Goal: Information Seeking & Learning: Learn about a topic

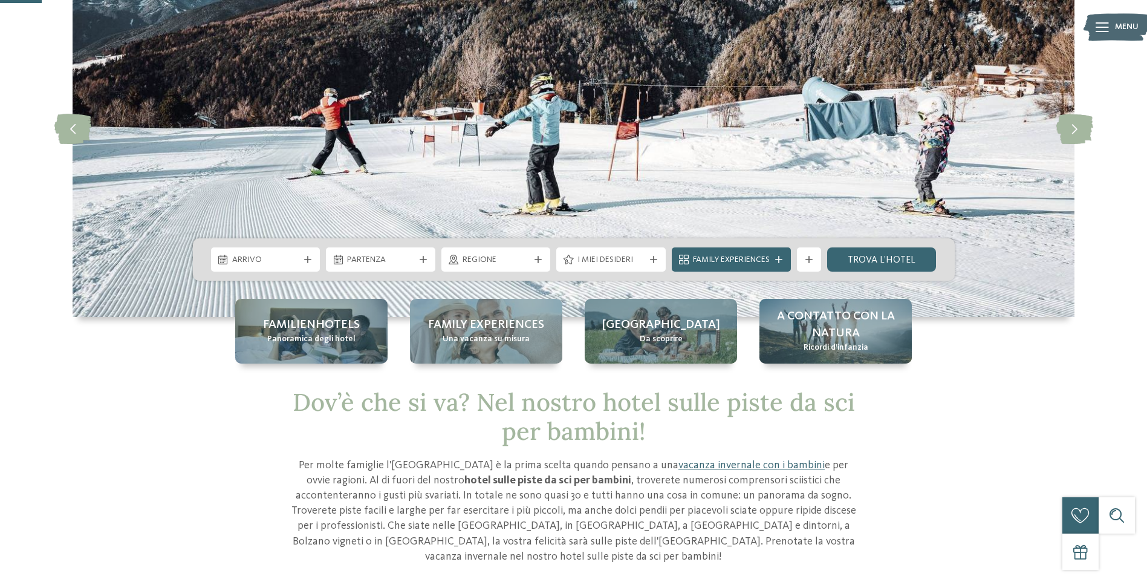
scroll to position [121, 0]
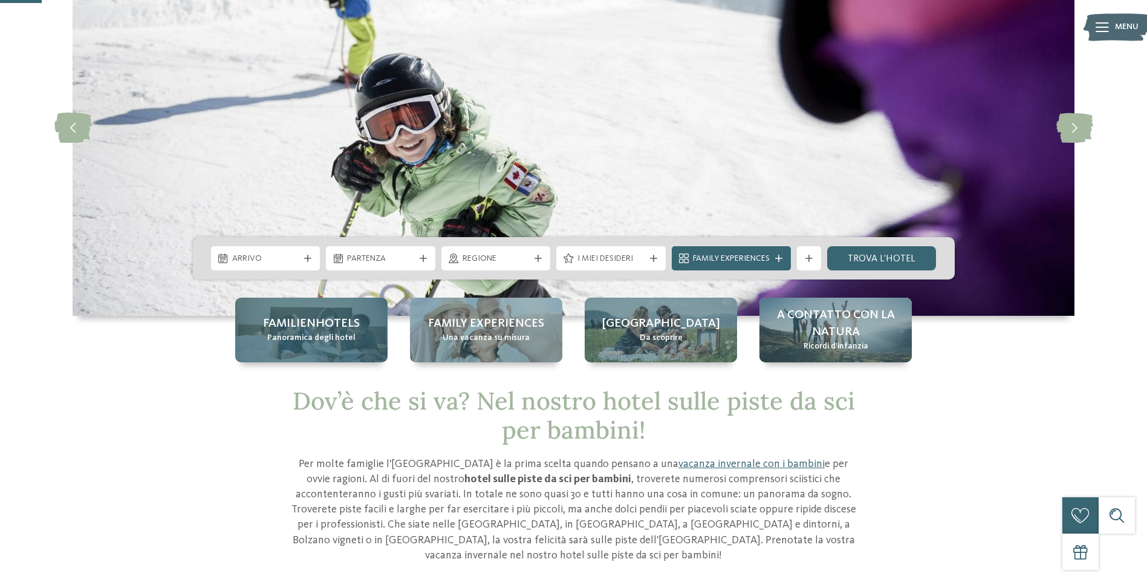
click at [327, 320] on span "Familienhotels" at bounding box center [311, 323] width 97 height 17
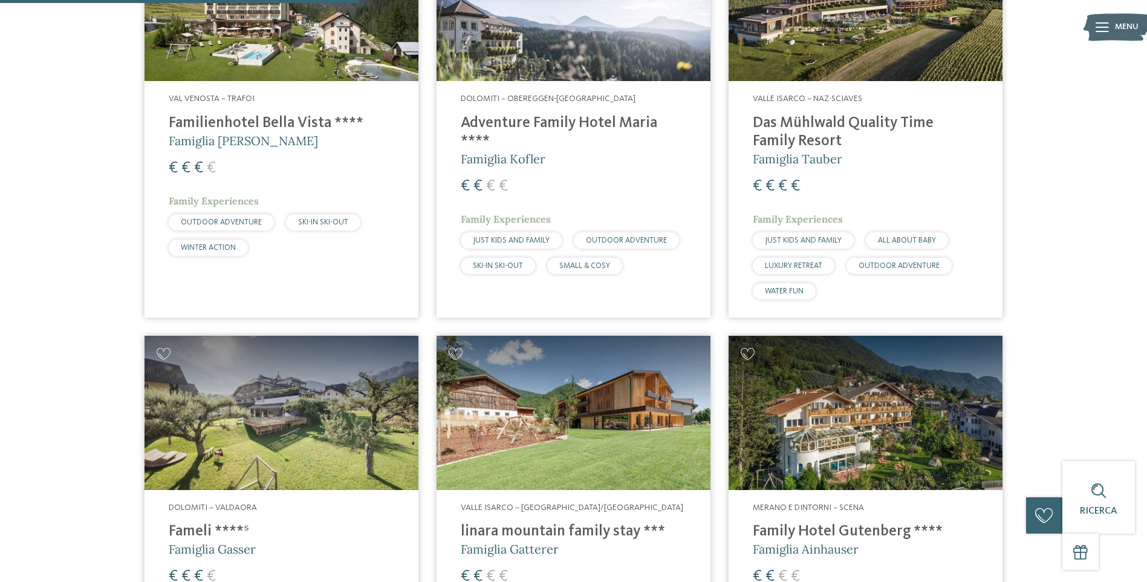
scroll to position [1270, 0]
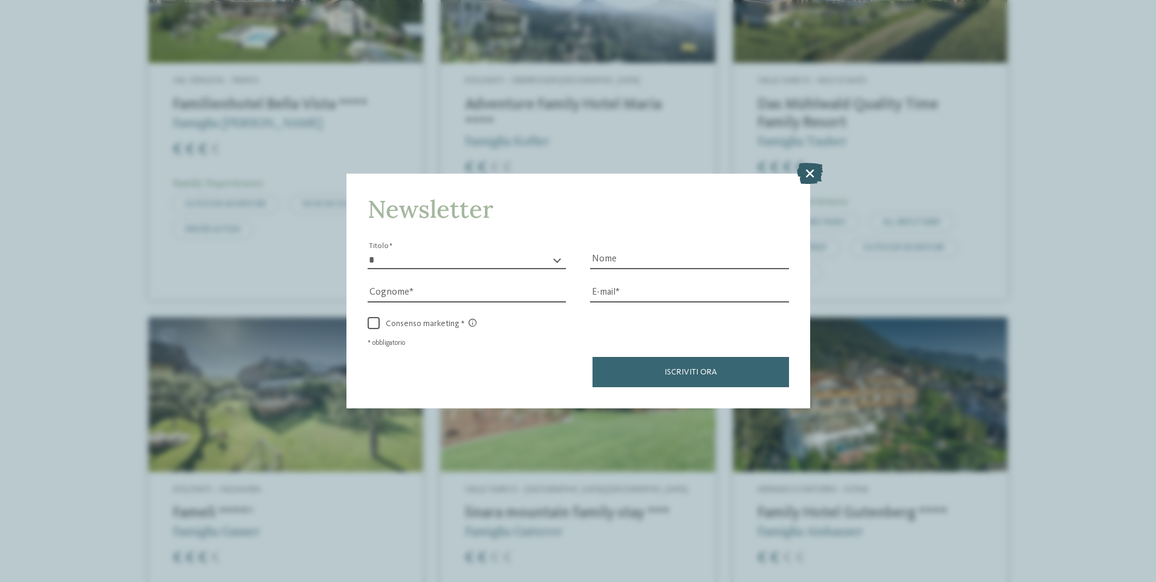
click at [811, 169] on icon at bounding box center [810, 172] width 26 height 21
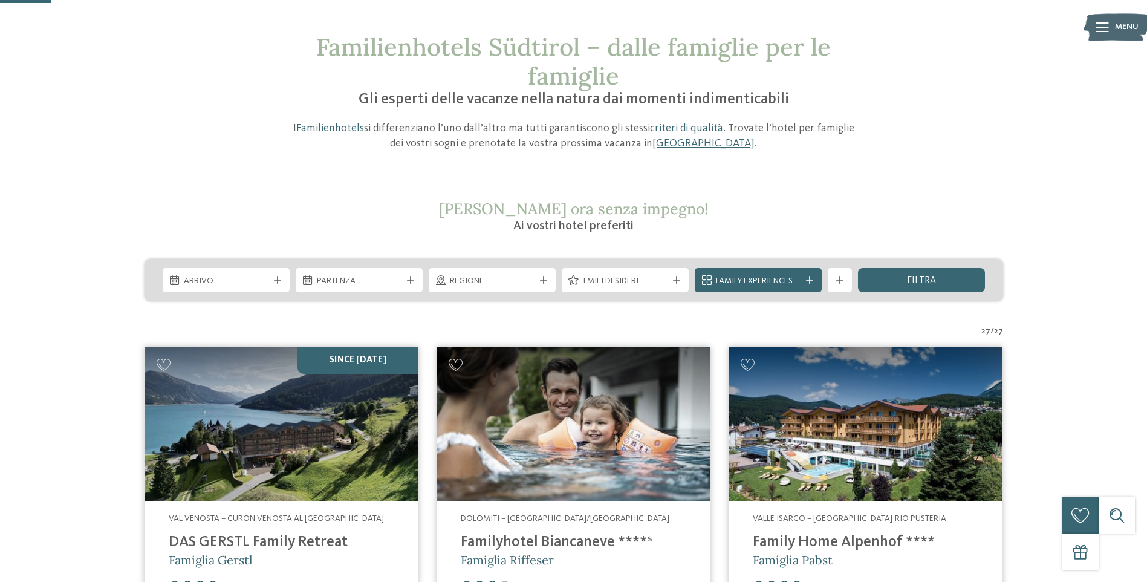
scroll to position [0, 0]
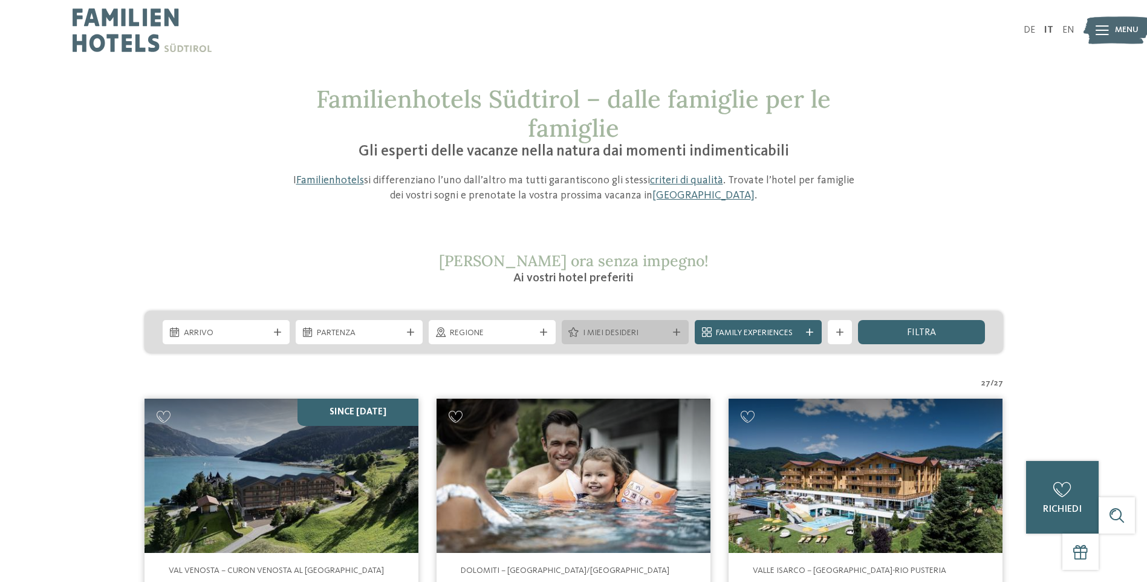
click at [675, 331] on icon at bounding box center [676, 331] width 7 height 7
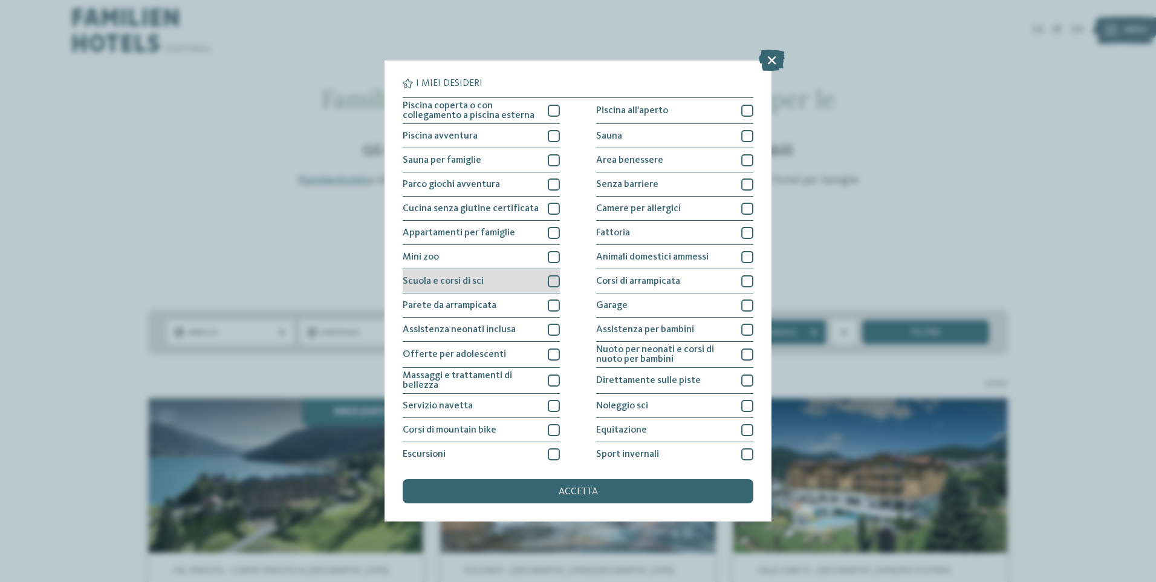
click at [548, 278] on div at bounding box center [554, 281] width 12 height 12
click at [550, 278] on icon at bounding box center [554, 281] width 8 height 7
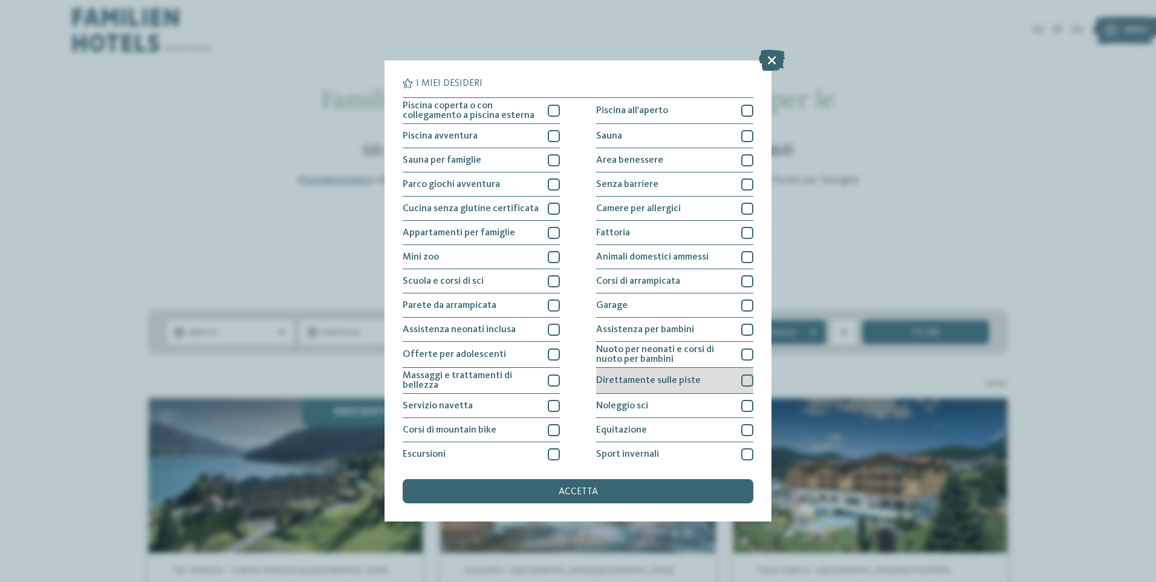
click at [741, 377] on div at bounding box center [747, 380] width 12 height 12
click at [744, 333] on div at bounding box center [747, 329] width 12 height 12
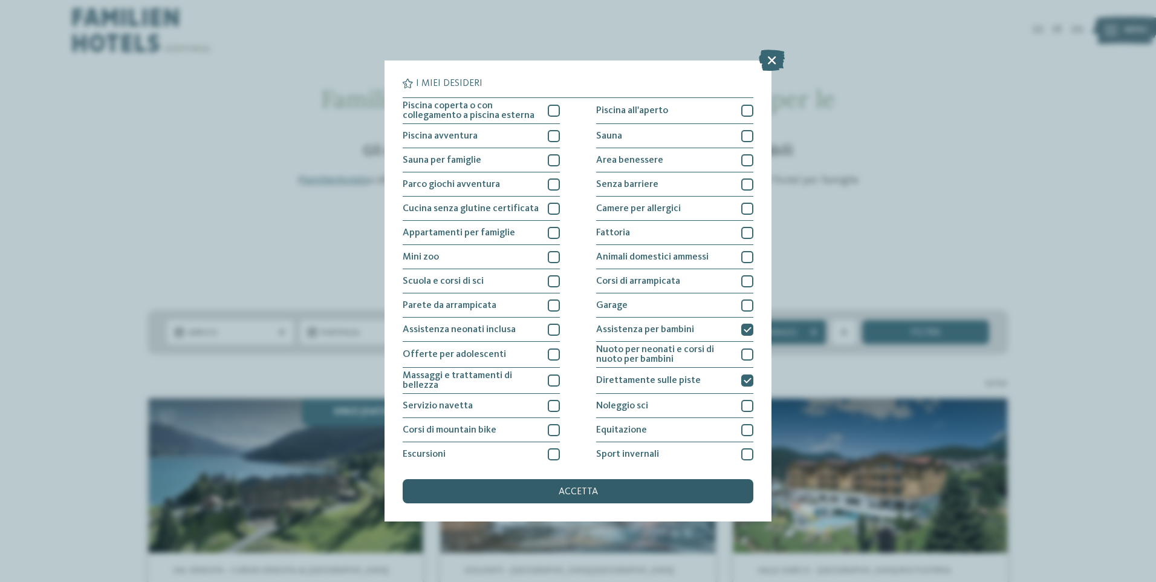
click at [618, 494] on div "accetta" at bounding box center [578, 491] width 351 height 24
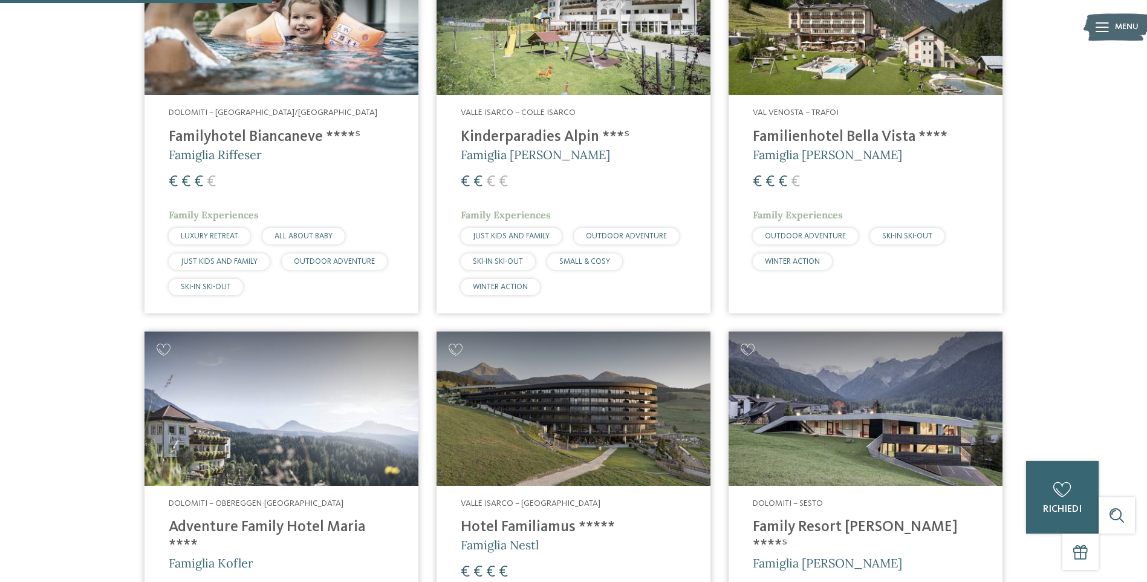
scroll to position [518, 0]
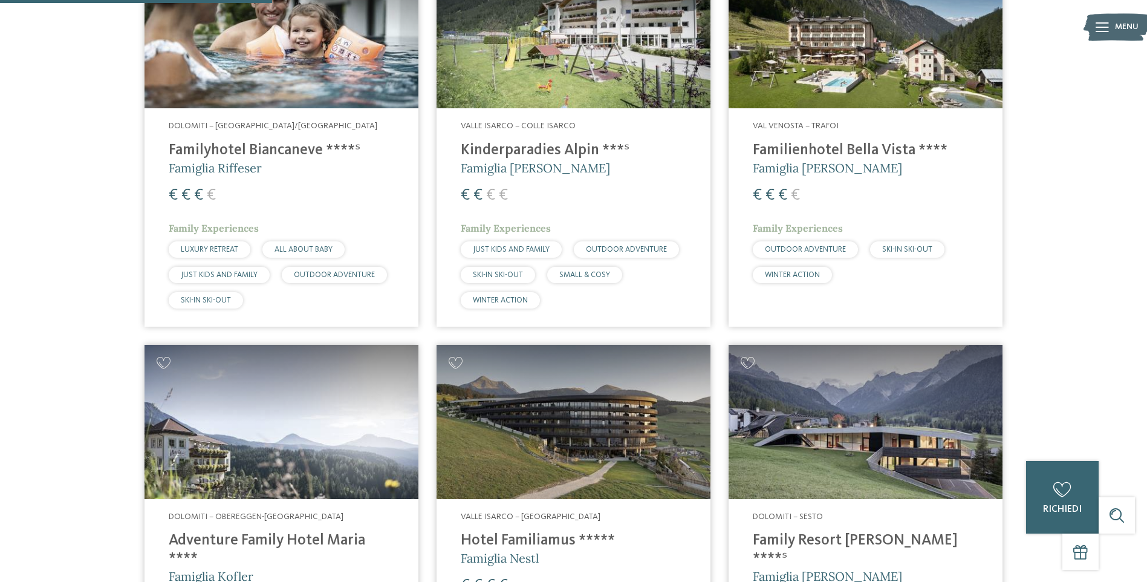
click at [270, 149] on h4 "Familyhotel Biancaneve ****ˢ" at bounding box center [282, 150] width 226 height 18
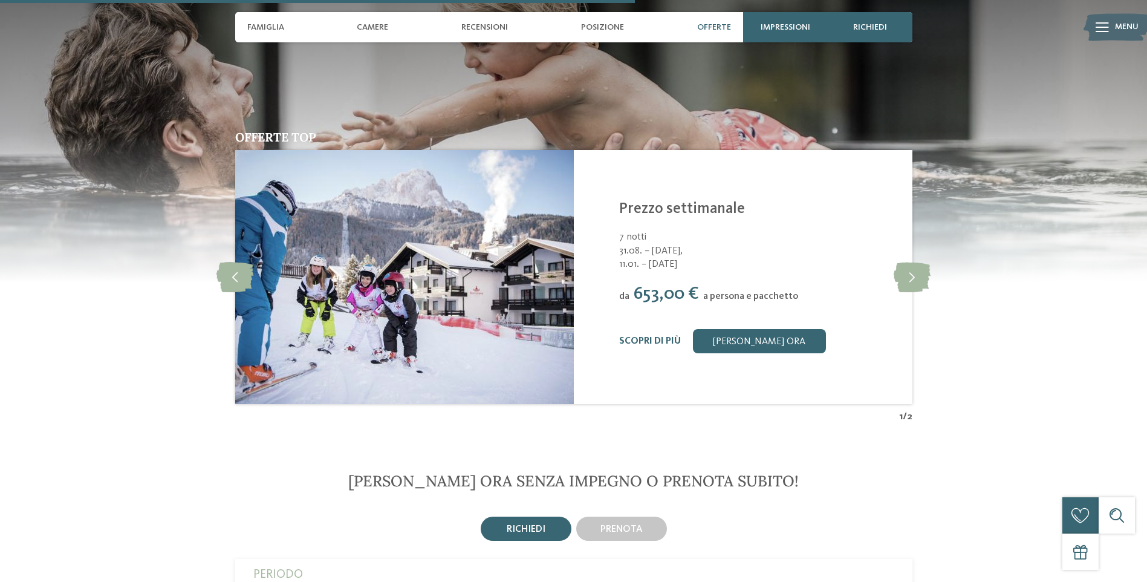
scroll to position [1814, 0]
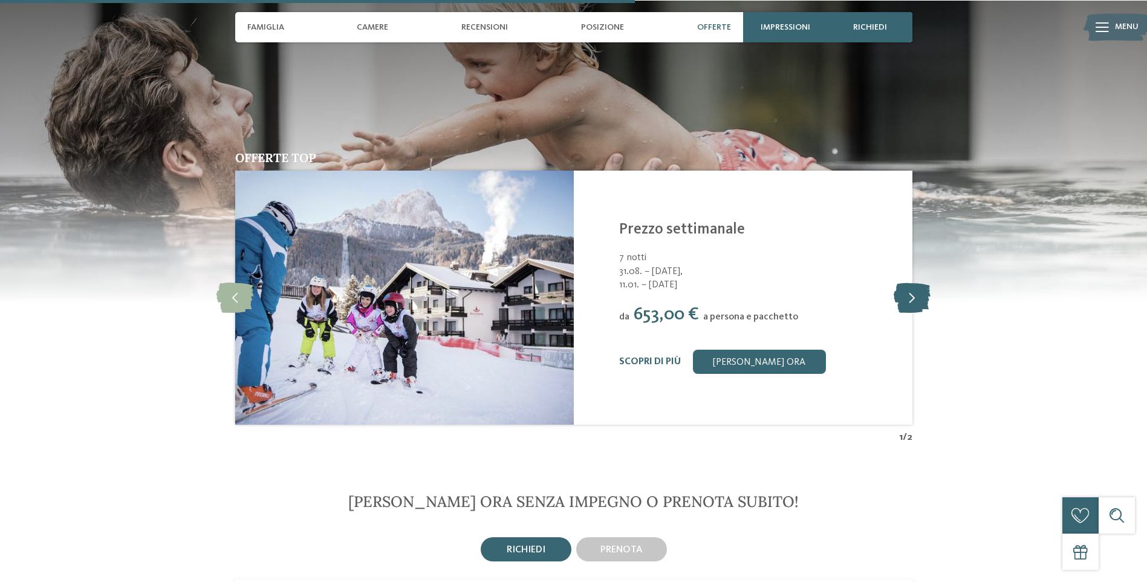
click at [915, 302] on icon at bounding box center [912, 297] width 37 height 30
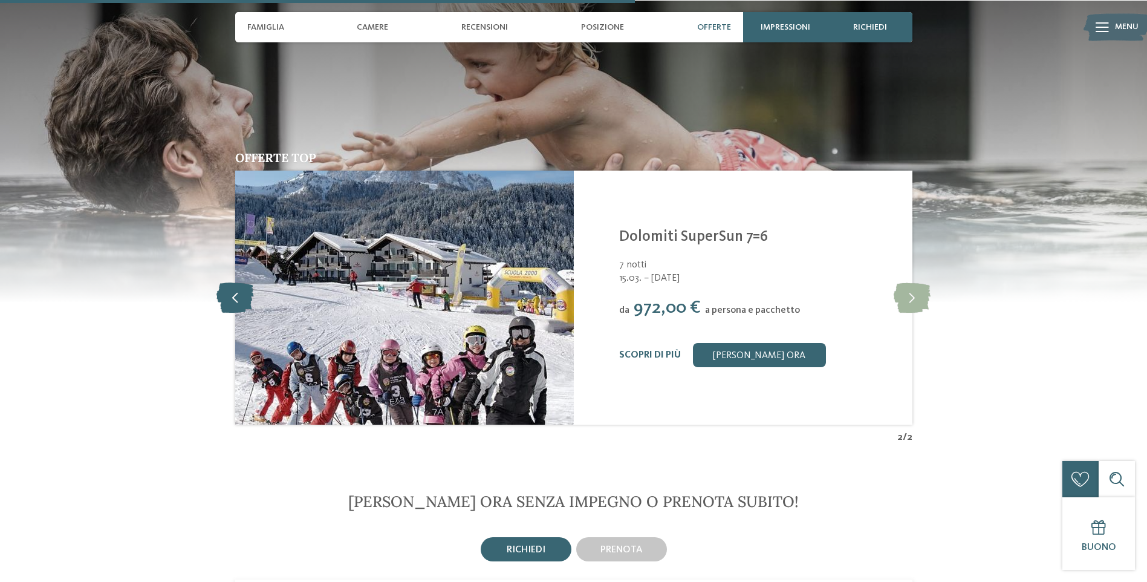
click at [232, 299] on icon at bounding box center [234, 297] width 37 height 30
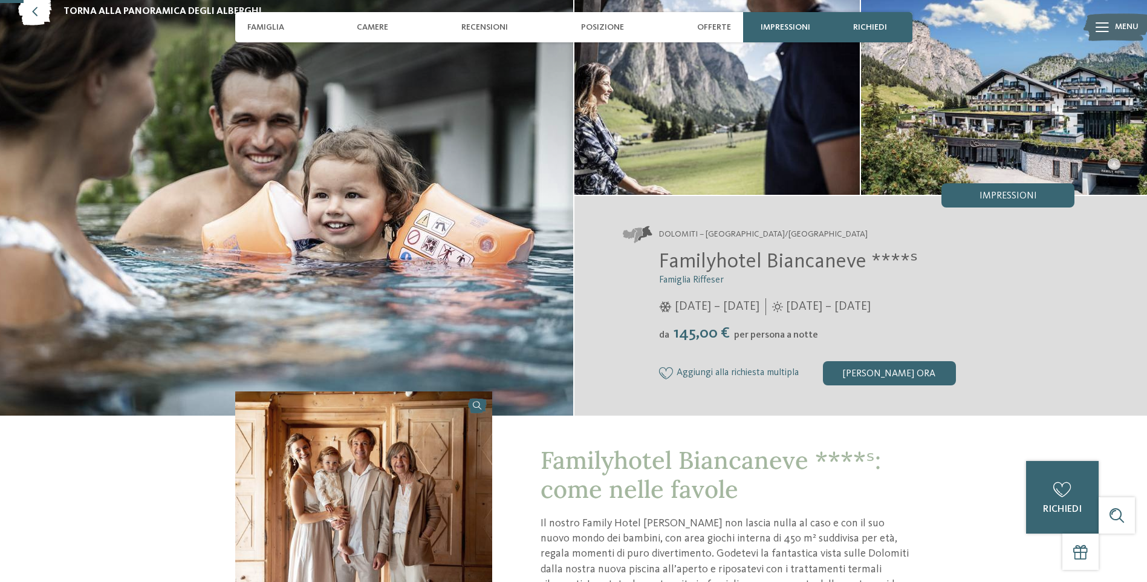
scroll to position [60, 0]
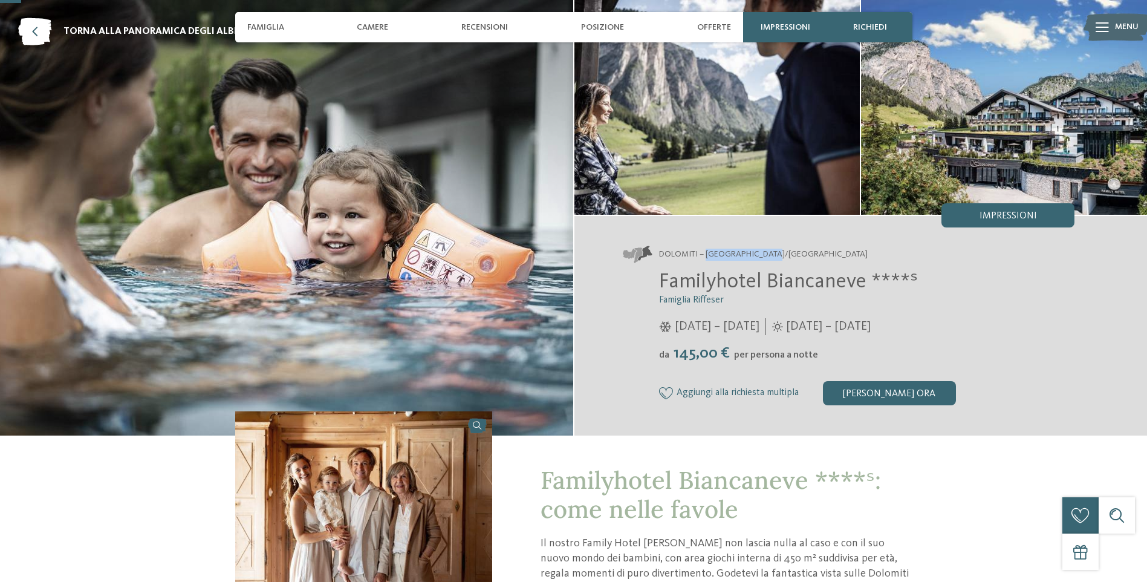
drag, startPoint x: 707, startPoint y: 252, endPoint x: 780, endPoint y: 250, distance: 73.2
click at [780, 250] on span "Dolomiti – [GEOGRAPHIC_DATA]/[GEOGRAPHIC_DATA]" at bounding box center [763, 254] width 209 height 12
click at [781, 250] on span "Dolomiti – [GEOGRAPHIC_DATA]/[GEOGRAPHIC_DATA]" at bounding box center [763, 254] width 209 height 12
drag, startPoint x: 785, startPoint y: 253, endPoint x: 706, endPoint y: 252, distance: 79.8
click at [706, 252] on address "Dolomiti – [GEOGRAPHIC_DATA]/[GEOGRAPHIC_DATA]" at bounding box center [849, 254] width 452 height 17
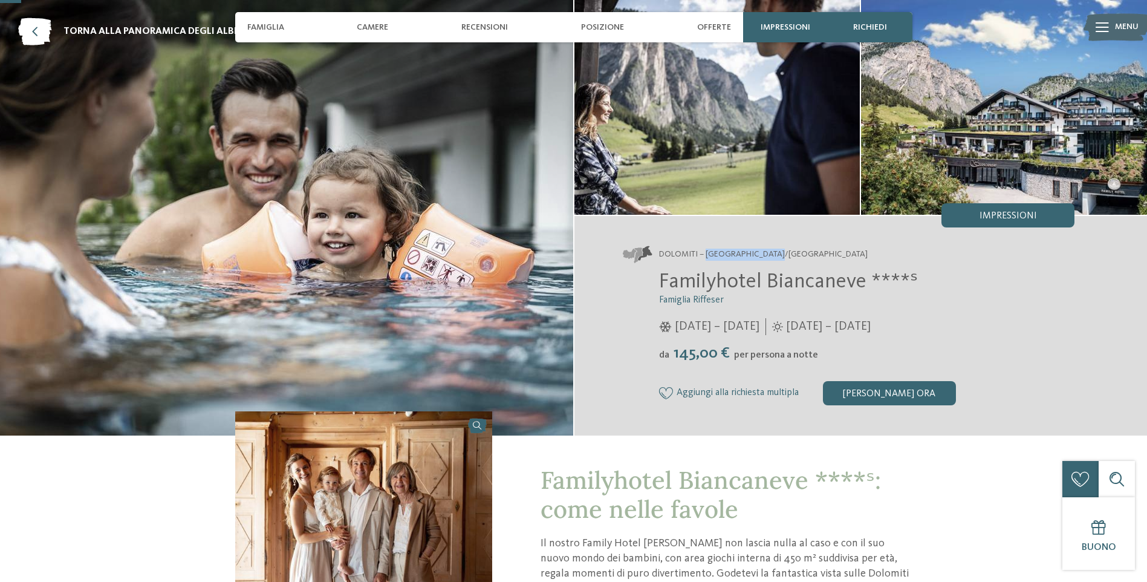
copy span "Selva/Val Gardena"
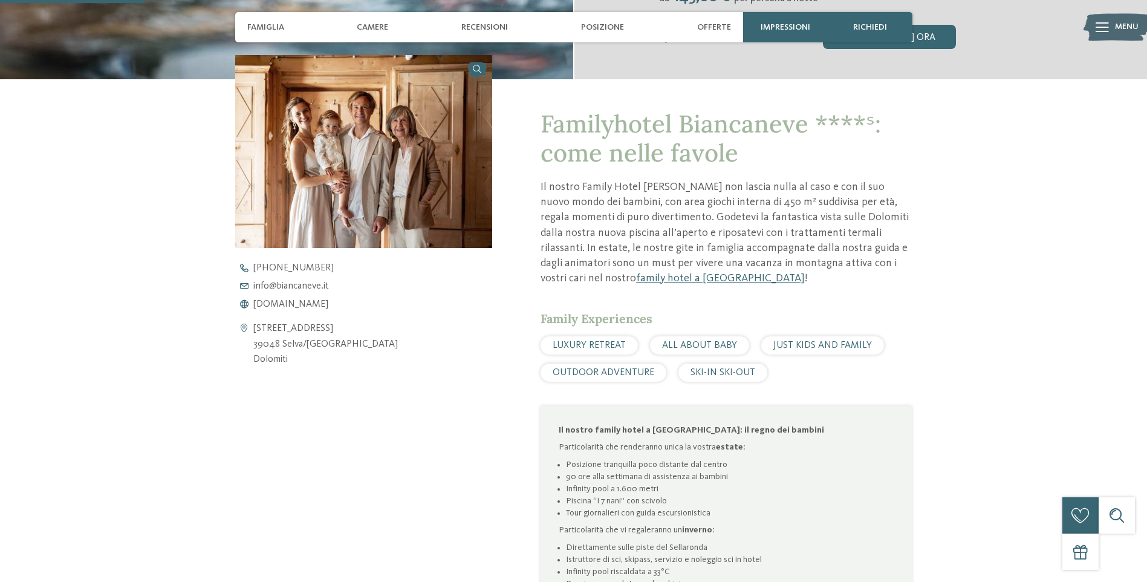
scroll to position [484, 0]
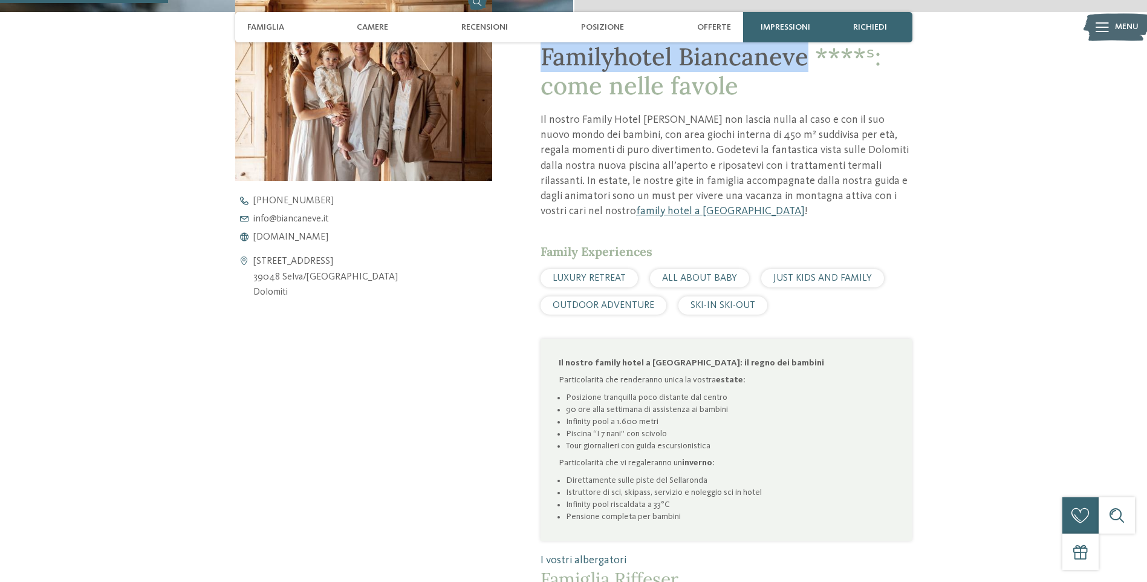
drag, startPoint x: 544, startPoint y: 55, endPoint x: 805, endPoint y: 59, distance: 261.2
click at [805, 59] on span "Familyhotel Biancaneve ****ˢ: come nelle favole" at bounding box center [711, 71] width 340 height 60
copy span "Familyhotel Biancaneve"
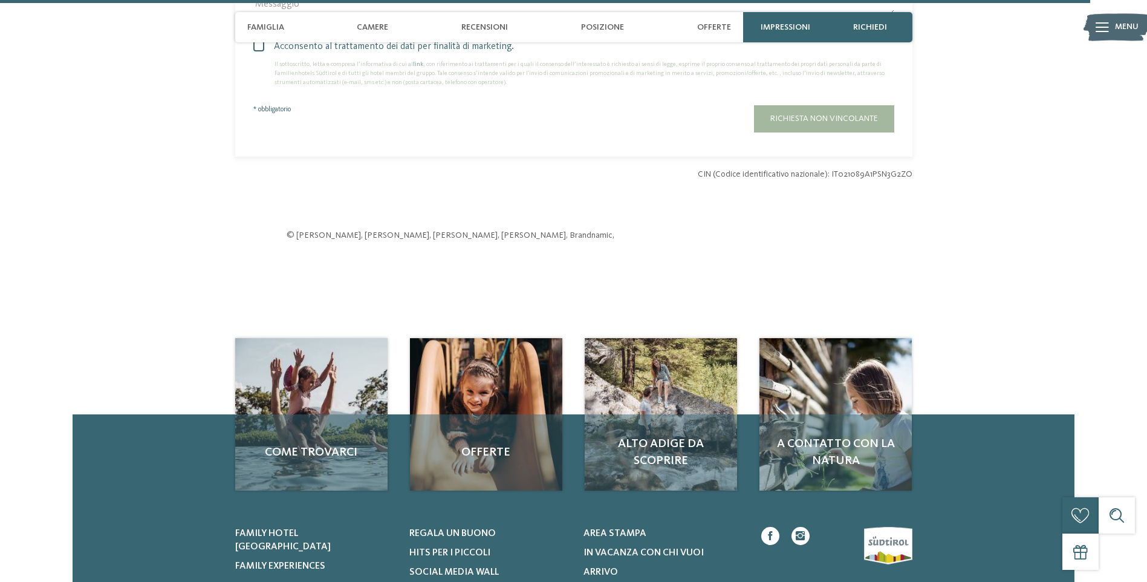
scroll to position [3144, 0]
